Goal: Task Accomplishment & Management: Manage account settings

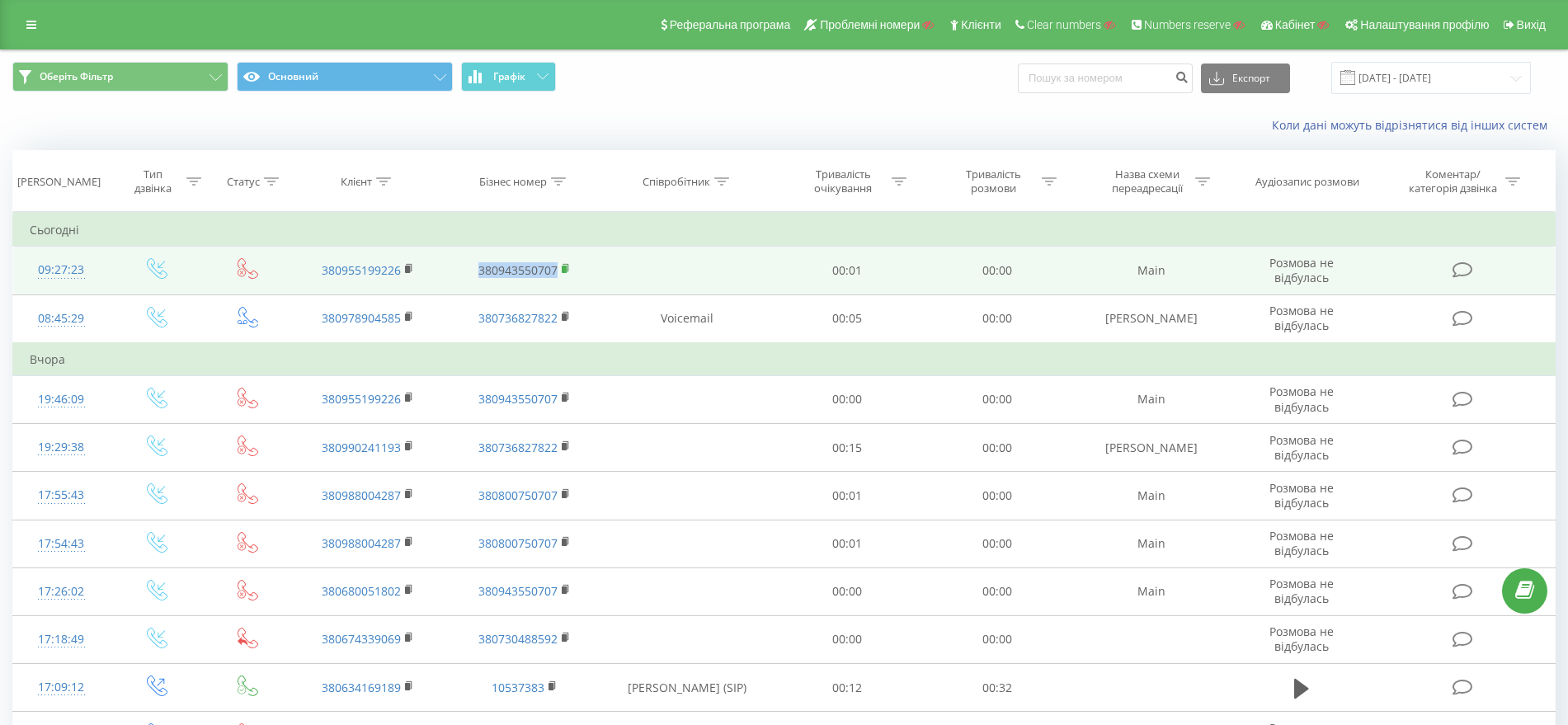
drag, startPoint x: 472, startPoint y: 271, endPoint x: 563, endPoint y: 274, distance: 91.0
click at [563, 274] on td "380943550707" at bounding box center [524, 270] width 157 height 48
copy link "380943550707"
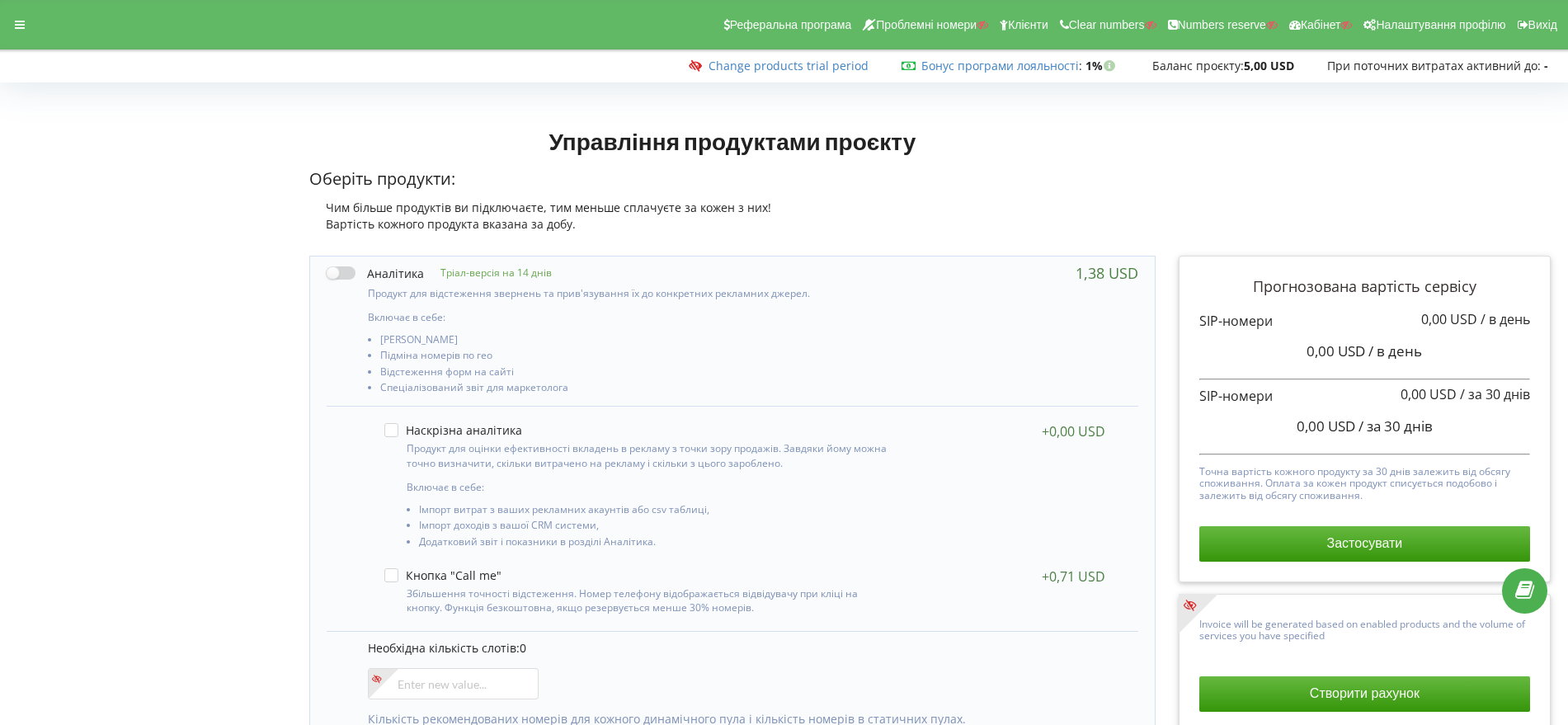
click at [352, 274] on label at bounding box center [375, 274] width 97 height 18
checkbox input "true"
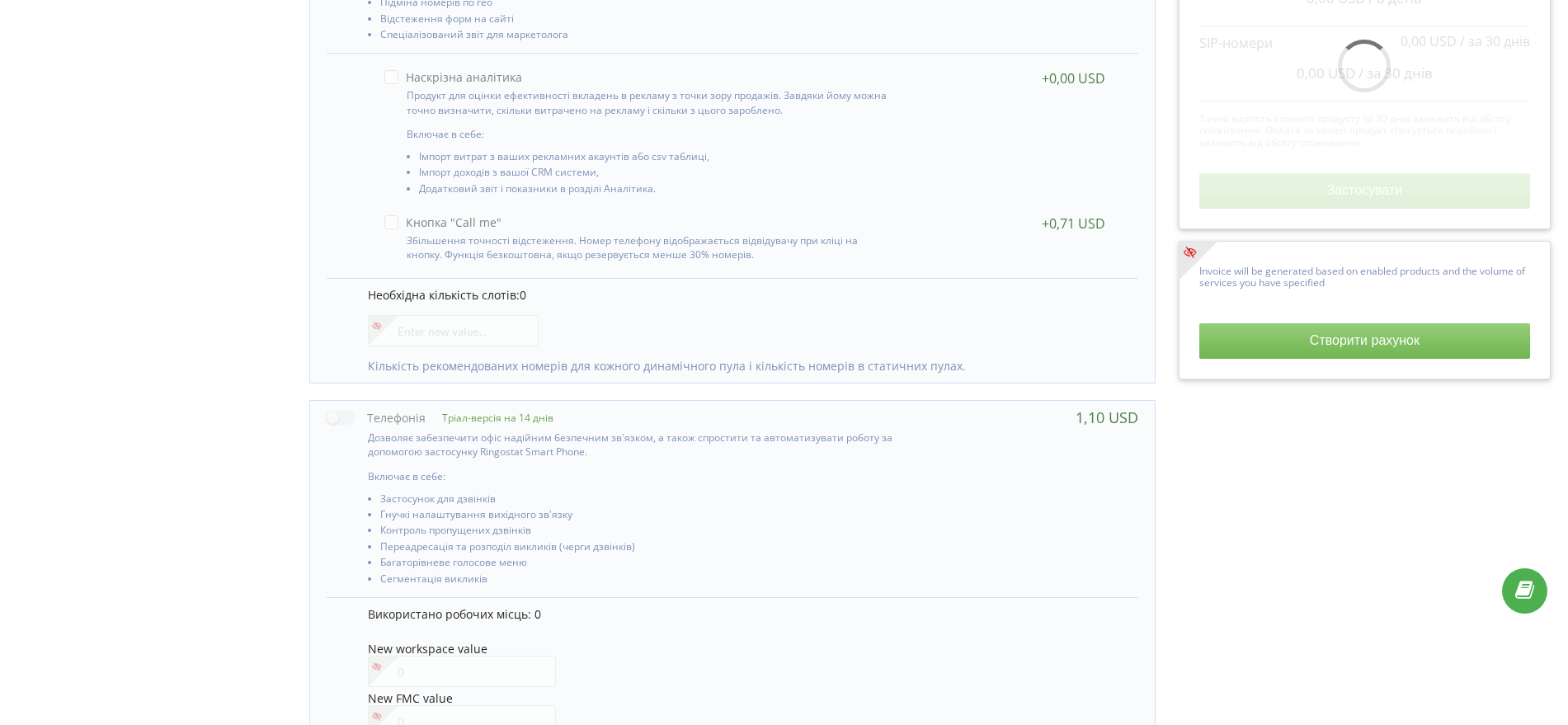
scroll to position [413, 0]
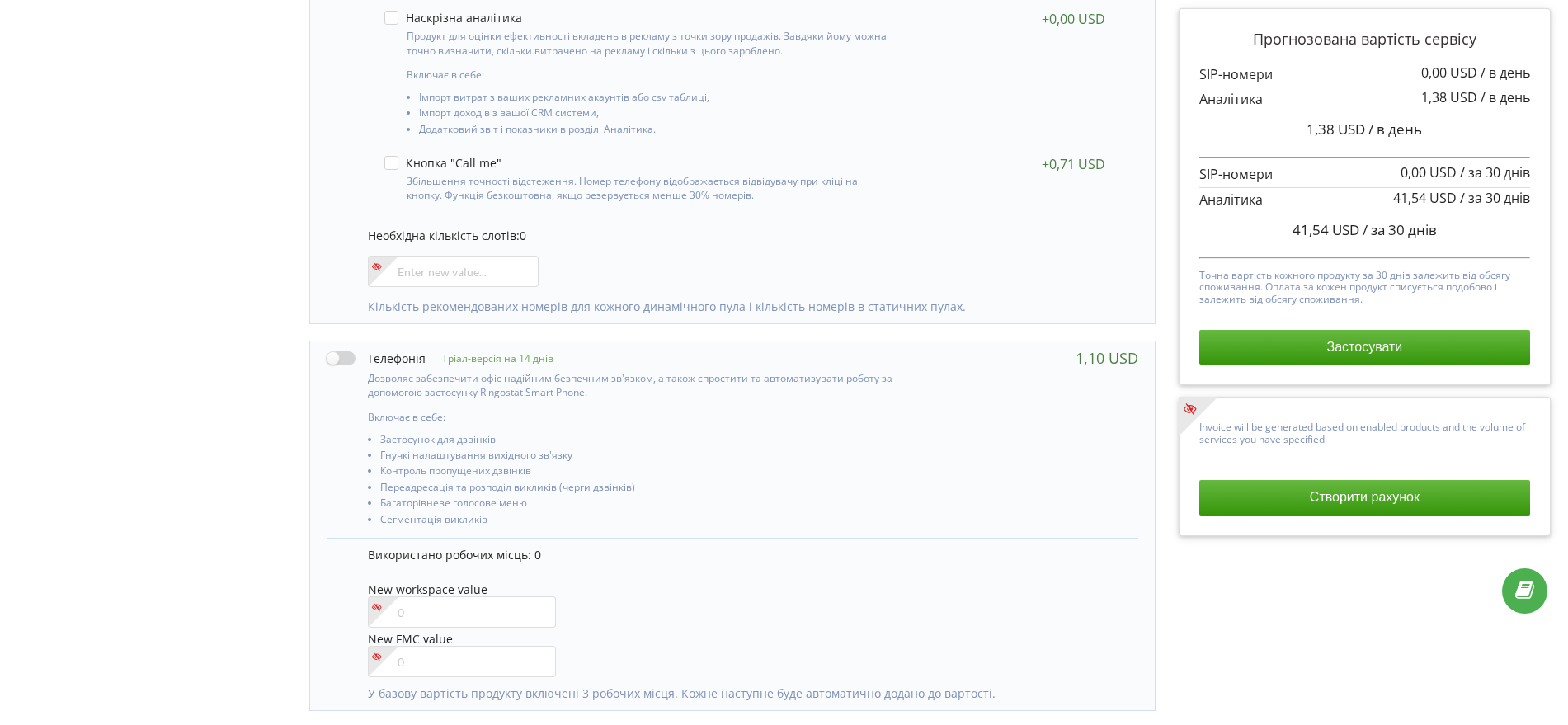
click at [347, 359] on label at bounding box center [376, 358] width 99 height 18
checkbox input "true"
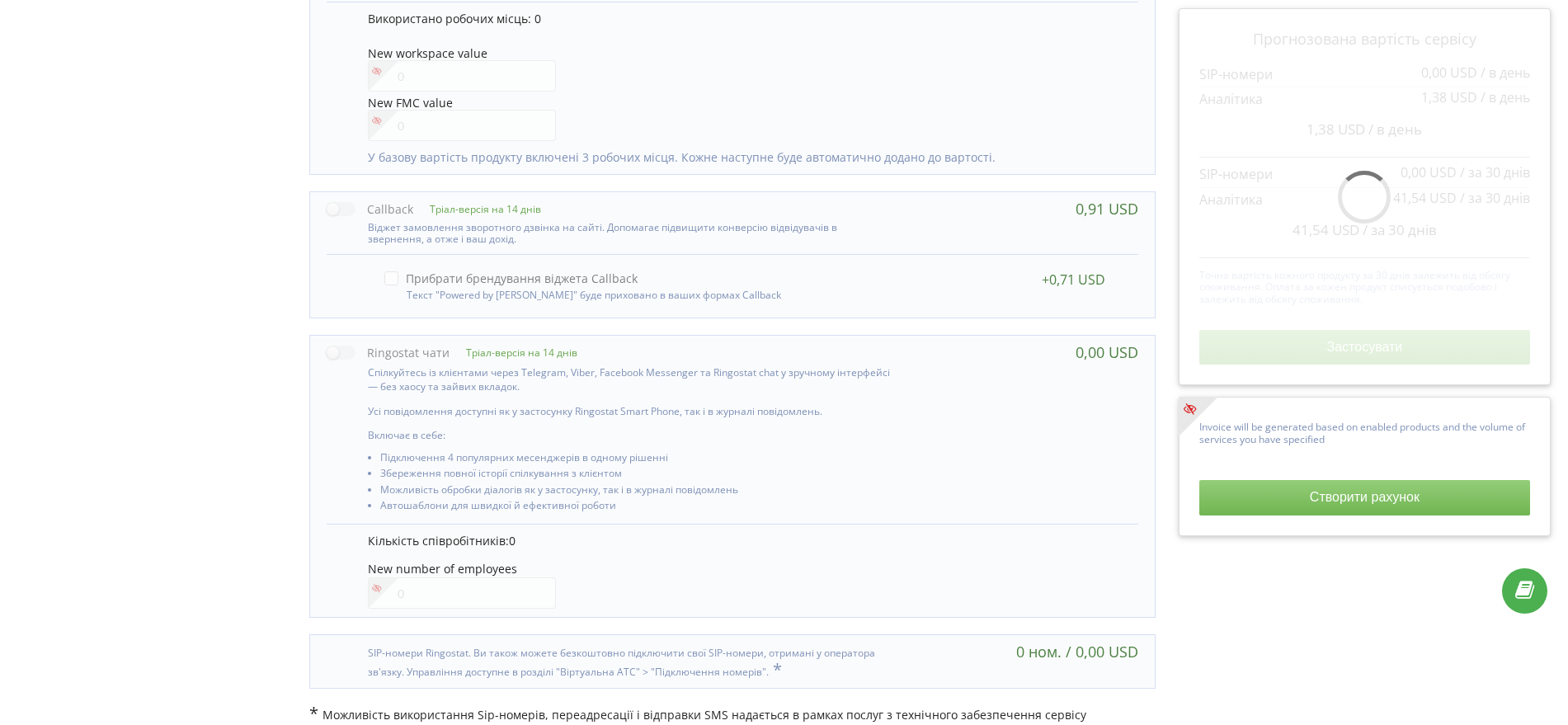
scroll to position [964, 0]
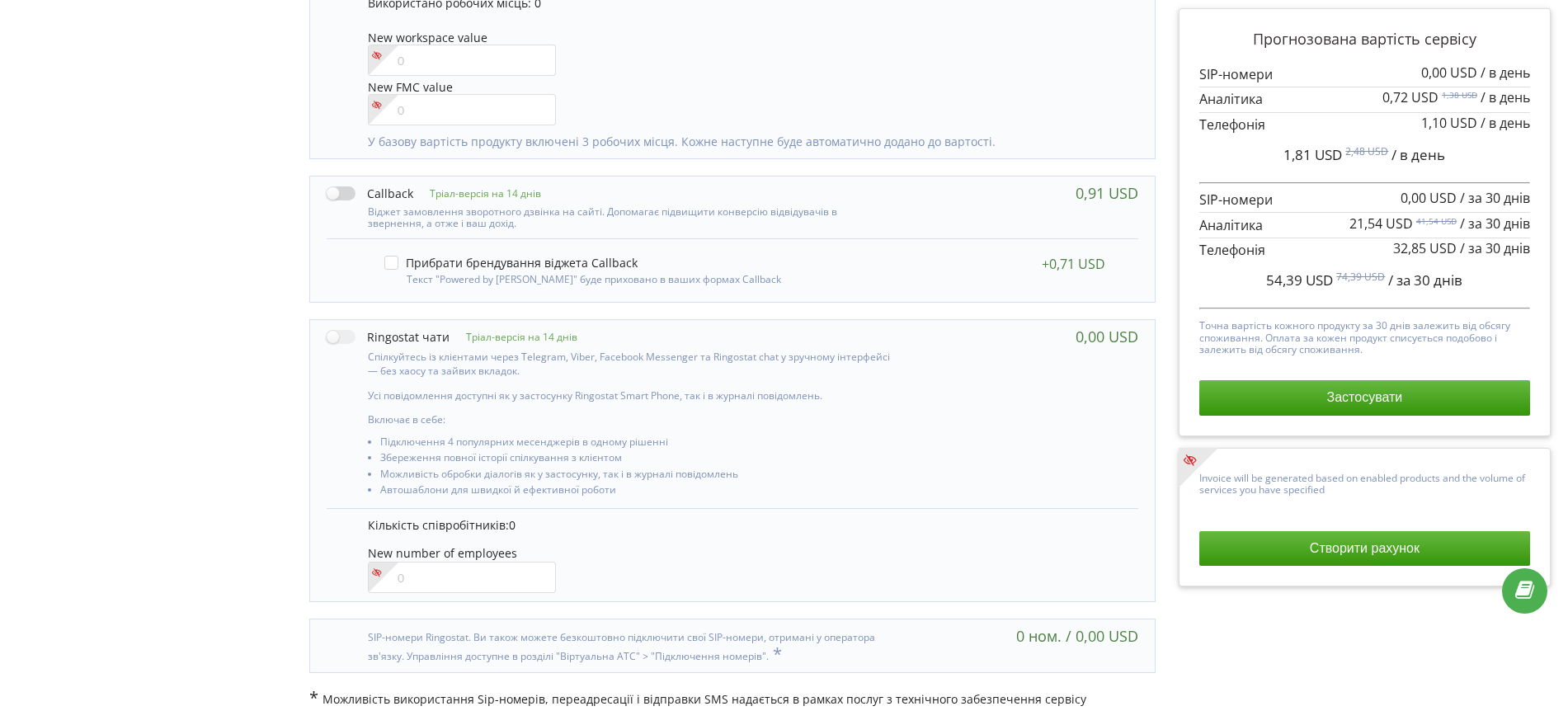
click at [355, 194] on label at bounding box center [369, 193] width 86 height 18
checkbox input "true"
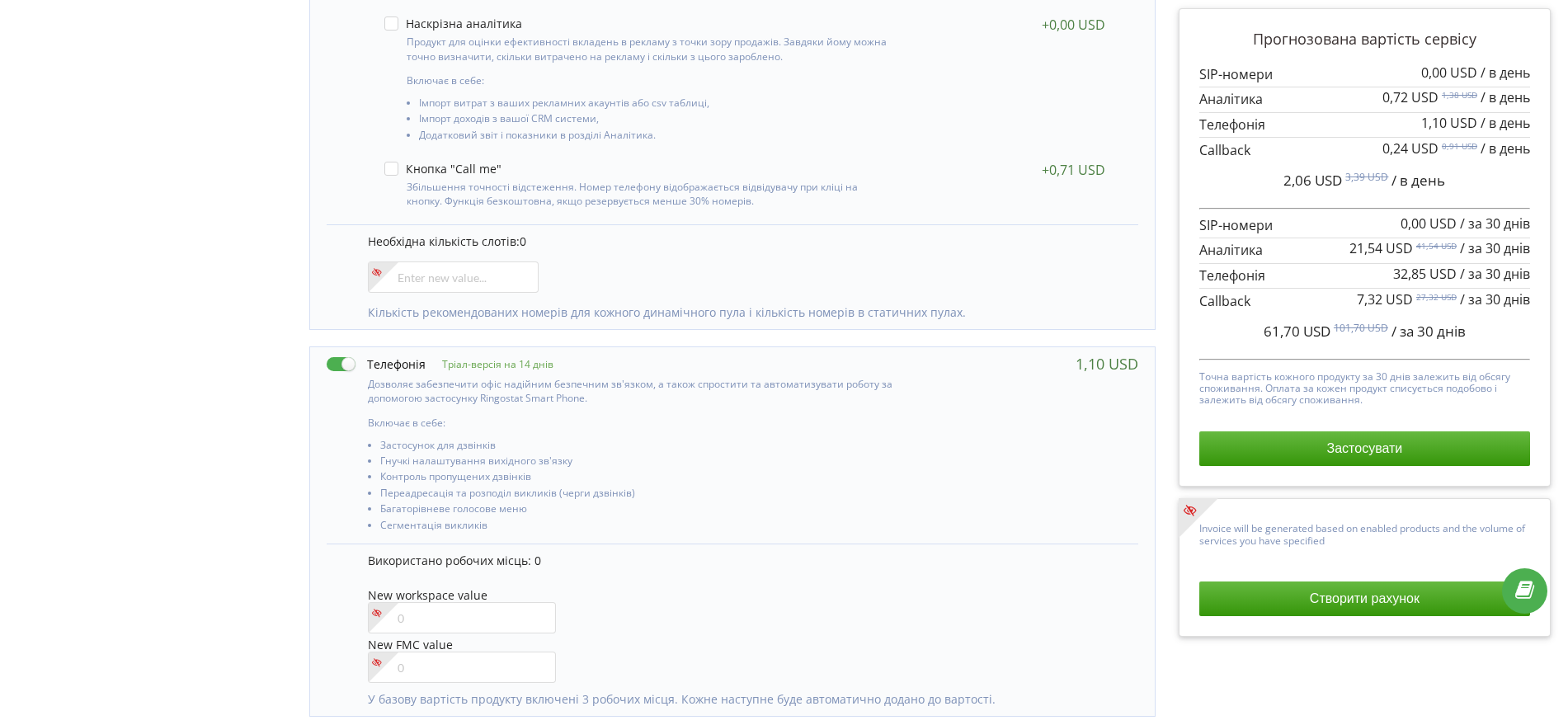
scroll to position [618, 0]
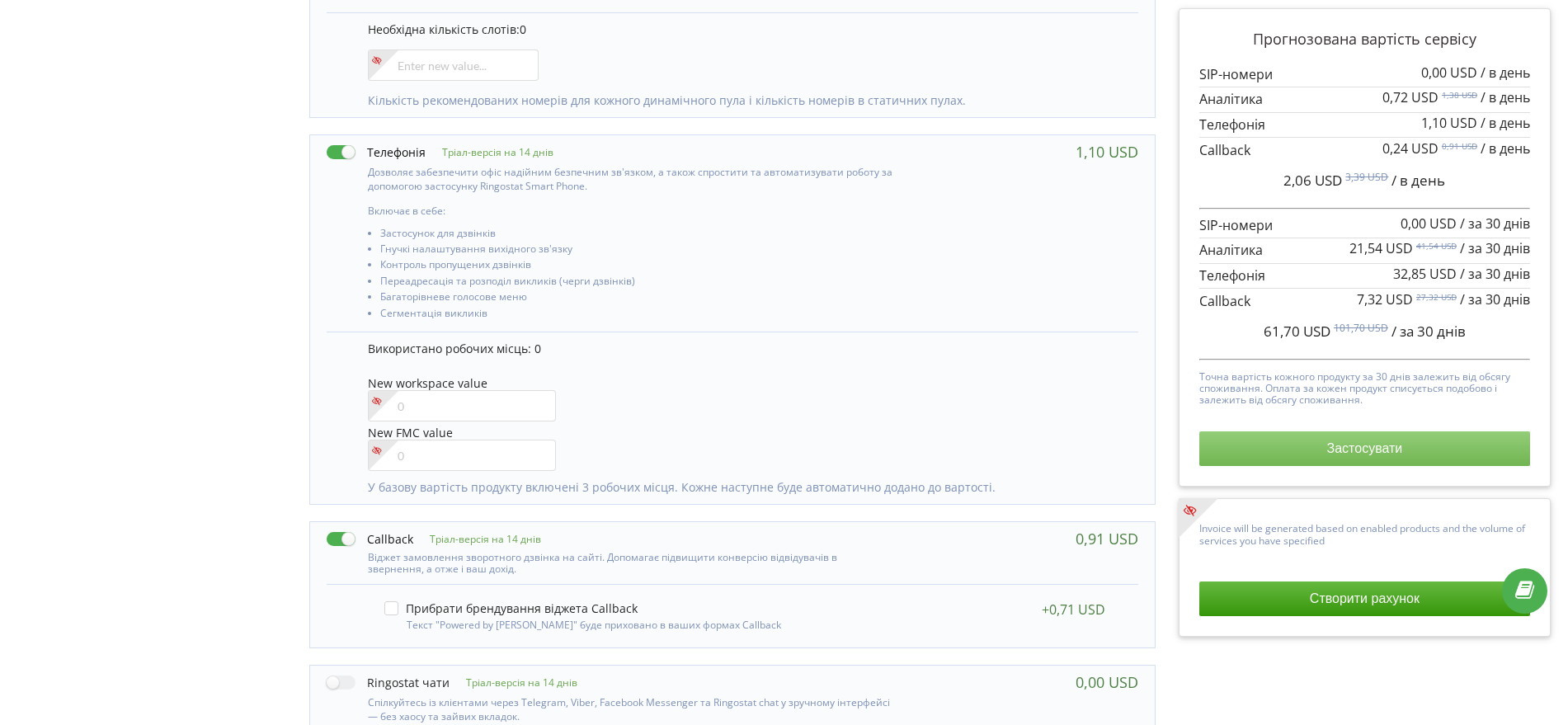
click at [1284, 459] on button "Застосувати" at bounding box center [1365, 448] width 331 height 34
